Goal: Information Seeking & Learning: Learn about a topic

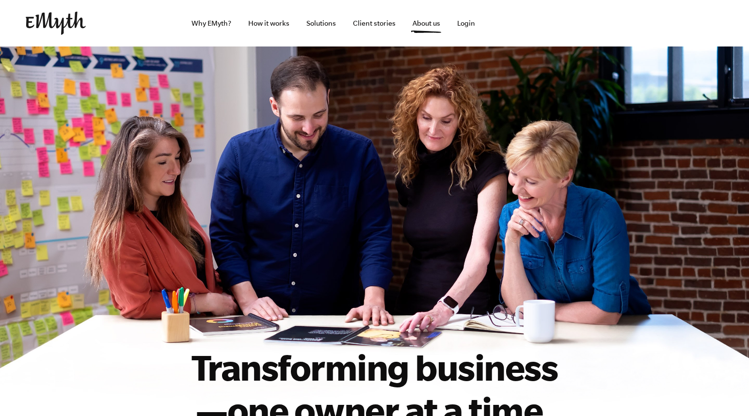
click at [68, 29] on img at bounding box center [56, 23] width 60 height 23
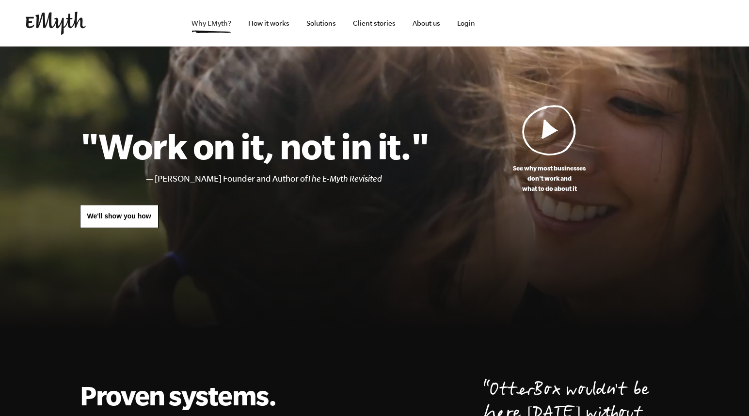
click at [222, 19] on link "Why EMyth?" at bounding box center [211, 23] width 55 height 47
